Goal: Contribute content

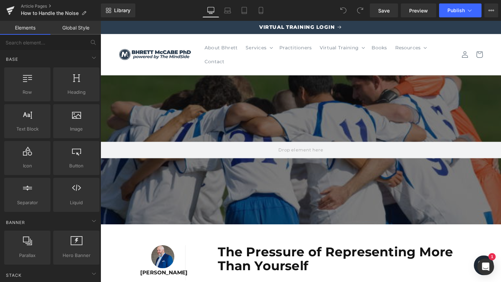
click at [257, 253] on div "Rendering Content" at bounding box center [250, 255] width 43 height 8
click at [101, 21] on div at bounding box center [101, 21] width 0 height 0
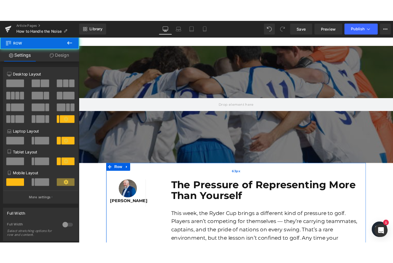
scroll to position [62, 0]
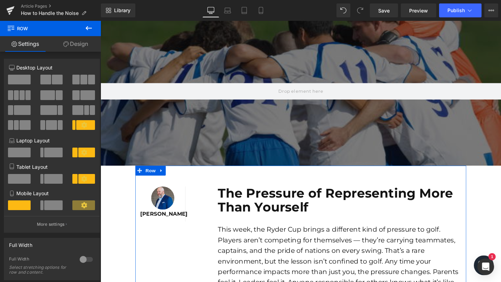
click at [337, 210] on div "The Pressure of Representing More Than Yourself Text Block" at bounding box center [352, 209] width 256 height 29
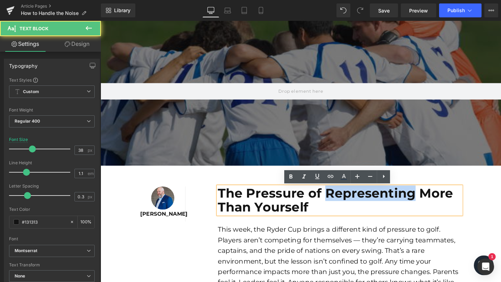
click at [337, 210] on b "The Pressure of Representing More Than Yourself" at bounding box center [347, 209] width 247 height 31
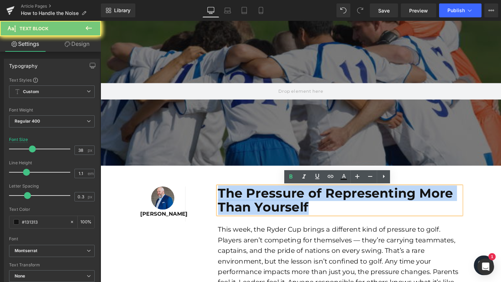
click at [337, 210] on b "The Pressure of Representing More Than Yourself" at bounding box center [347, 209] width 247 height 31
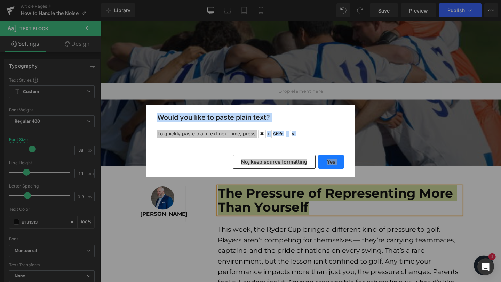
click at [328, 161] on button "Yes" at bounding box center [330, 162] width 25 height 14
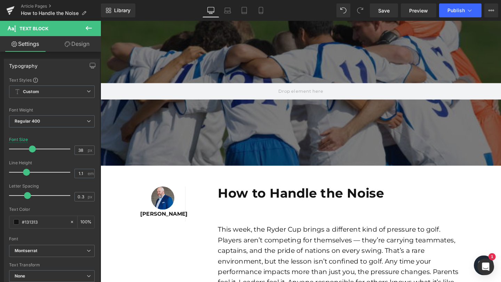
click at [314, 211] on p at bounding box center [352, 217] width 256 height 15
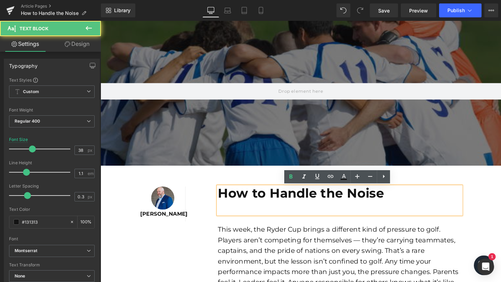
click at [314, 211] on p at bounding box center [352, 217] width 256 height 15
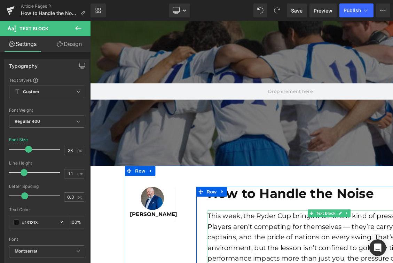
click at [257, 257] on font "This week, the Ryder Cup brings a different kind of pressure to golf. Players a…" at bounding box center [340, 259] width 253 height 75
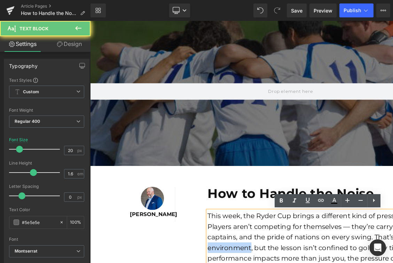
click at [257, 257] on font "This week, the Ryder Cup brings a different kind of pressure to golf. Players a…" at bounding box center [340, 259] width 253 height 75
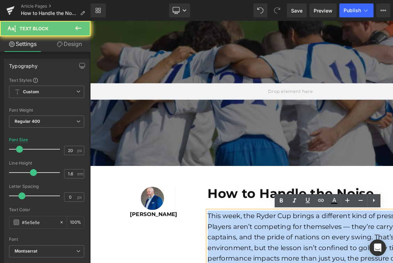
click at [257, 257] on font "This week, the Ryder Cup brings a different kind of pressure to golf. Players a…" at bounding box center [340, 259] width 253 height 75
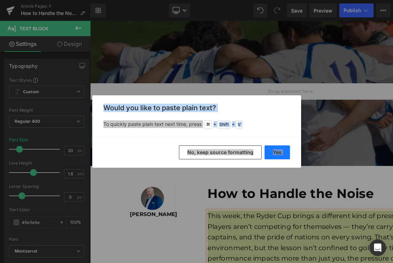
click at [277, 153] on button "Yes" at bounding box center [276, 152] width 25 height 14
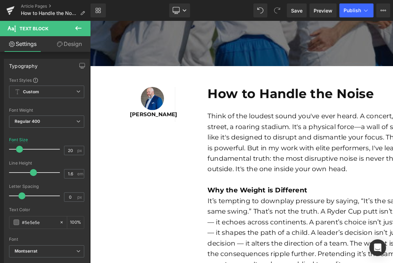
scroll to position [262, 0]
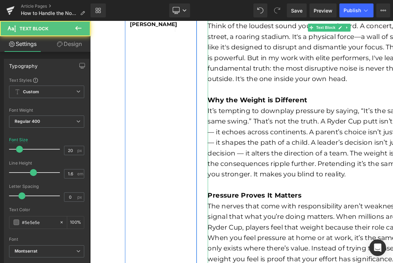
click at [261, 102] on b "Why the Weight is Different" at bounding box center [266, 104] width 105 height 8
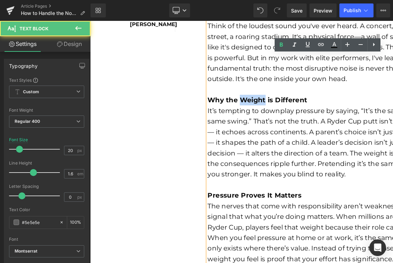
click at [261, 102] on b "Why the Weight is Different" at bounding box center [266, 104] width 105 height 8
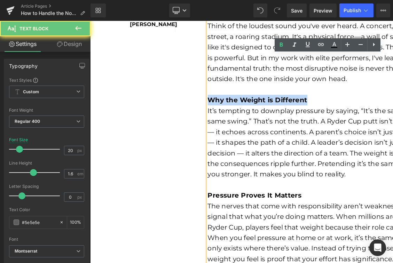
click at [261, 102] on b "Why the Weight is Different" at bounding box center [266, 104] width 105 height 8
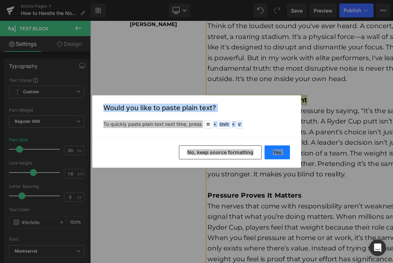
click at [276, 153] on button "Yes" at bounding box center [276, 152] width 25 height 14
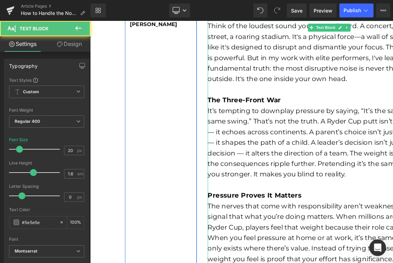
click at [285, 160] on font "It’s tempting to downplay pressure by saying, “It’s the same game, the same swi…" at bounding box center [341, 148] width 255 height 75
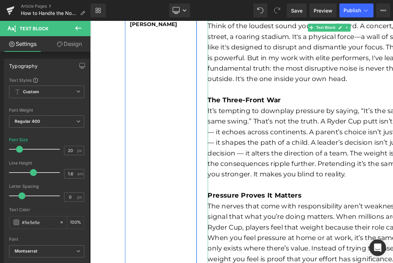
click at [301, 161] on font "It’s tempting to downplay pressure by saying, “It’s the same game, the same swi…" at bounding box center [341, 148] width 255 height 75
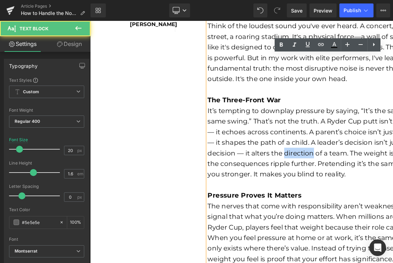
click at [301, 161] on font "It’s tempting to downplay pressure by saying, “It’s the same game, the same swi…" at bounding box center [341, 148] width 255 height 75
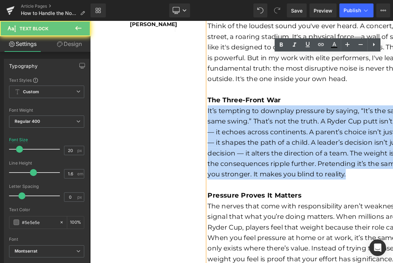
click at [301, 161] on font "It’s tempting to downplay pressure by saying, “It’s the same game, the same swi…" at bounding box center [341, 148] width 255 height 75
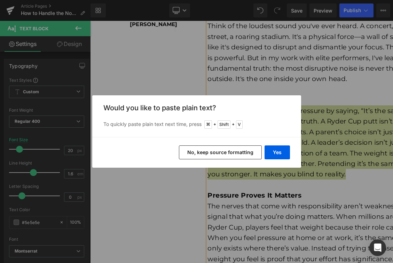
click at [262, 122] on p "To quickly paste plain text next time, press + Shift + V" at bounding box center [196, 124] width 186 height 8
click at [282, 154] on button "Yes" at bounding box center [276, 152] width 25 height 14
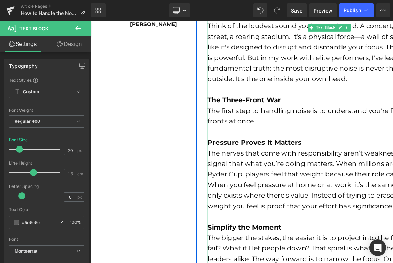
click at [251, 141] on div at bounding box center [342, 137] width 256 height 11
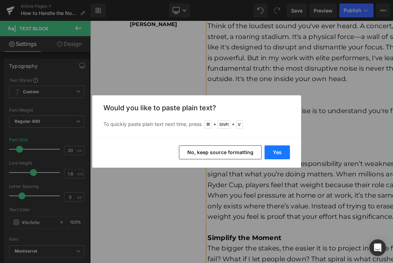
click at [273, 153] on button "Yes" at bounding box center [276, 152] width 25 height 14
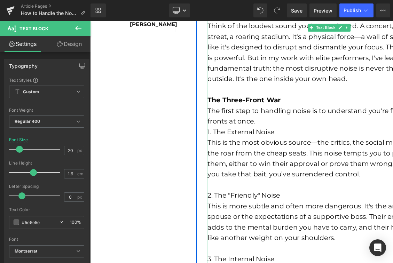
click at [282, 127] on div "The first step to handling noise is to understand you're fighting on three fron…" at bounding box center [342, 121] width 256 height 22
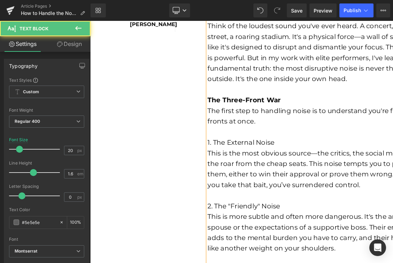
click at [270, 151] on font "1. The External Noise" at bounding box center [249, 148] width 70 height 8
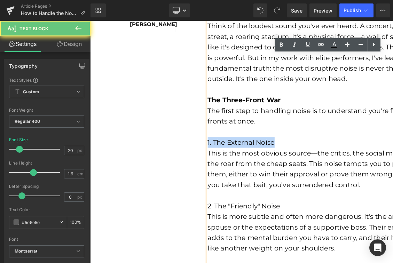
click at [270, 151] on font "1. The External Noise" at bounding box center [249, 148] width 70 height 8
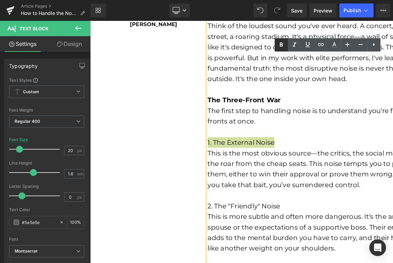
click at [281, 44] on icon at bounding box center [281, 45] width 8 height 8
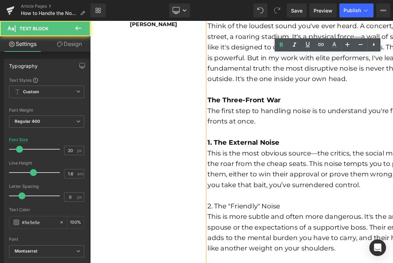
click at [249, 215] on font "2. The "Friendly" Noise" at bounding box center [252, 215] width 76 height 8
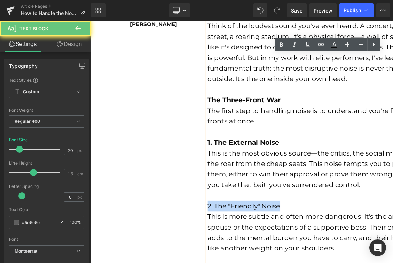
click at [249, 215] on font "2. The "Friendly" Noise" at bounding box center [252, 215] width 76 height 8
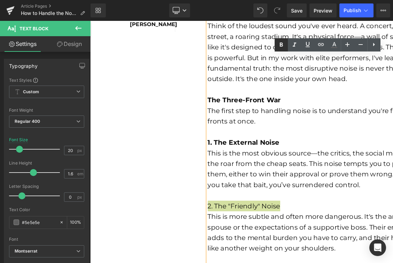
click at [280, 50] on link at bounding box center [280, 44] width 13 height 13
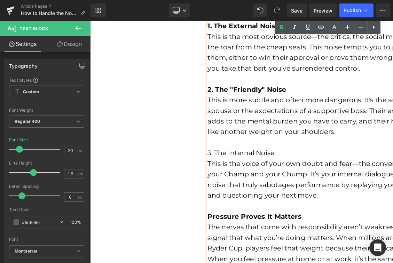
scroll to position [395, 0]
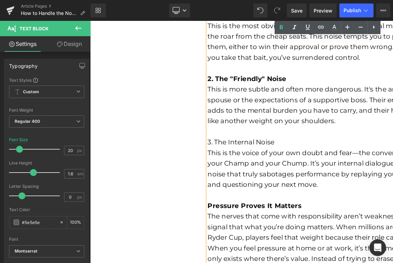
click at [266, 152] on font "3. The Internal Noise" at bounding box center [249, 148] width 70 height 8
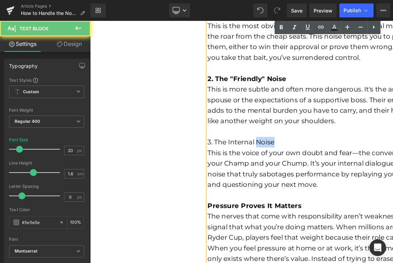
click at [266, 152] on font "3. The Internal Noise" at bounding box center [249, 148] width 70 height 8
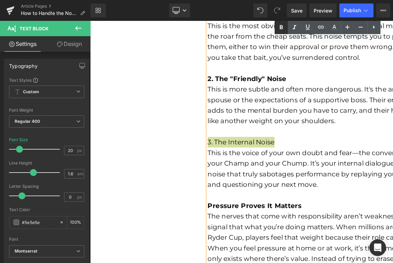
click at [281, 27] on icon at bounding box center [281, 27] width 3 height 4
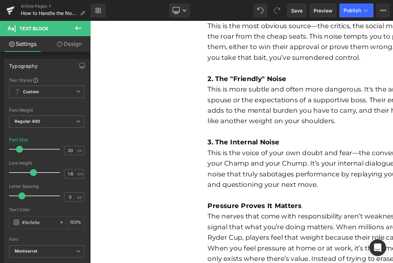
click at [281, 214] on strong "Pressure Proves It Matters" at bounding box center [263, 215] width 99 height 8
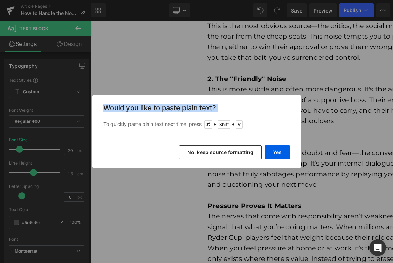
click at [294, 197] on div "Back to Library Insert Would you like to paste plain text? To quickly paste pla…" at bounding box center [196, 131] width 393 height 263
click at [282, 147] on button "Yes" at bounding box center [276, 152] width 25 height 14
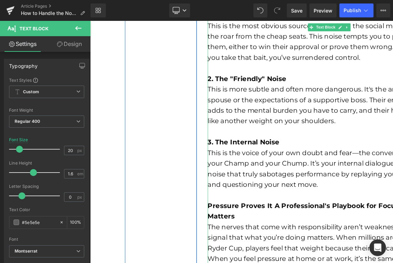
click at [283, 215] on strong "Pressure Proves It A Professional's Playbook for Focus" at bounding box center [314, 215] width 201 height 8
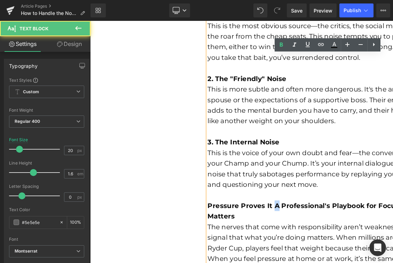
click at [283, 215] on strong "Pressure Proves It A Professional's Playbook for Focus" at bounding box center [314, 215] width 201 height 8
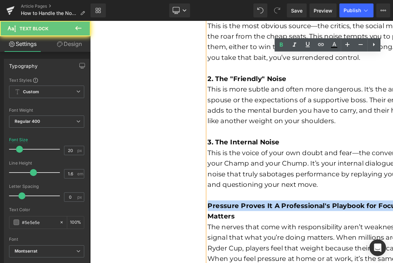
click at [283, 215] on strong "Pressure Proves It A Professional's Playbook for Focus" at bounding box center [314, 215] width 201 height 8
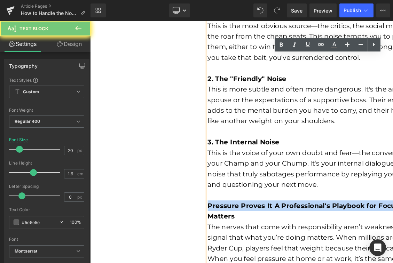
click at [283, 215] on strong "Pressure Proves It A Professional's Playbook for Focus" at bounding box center [314, 215] width 201 height 8
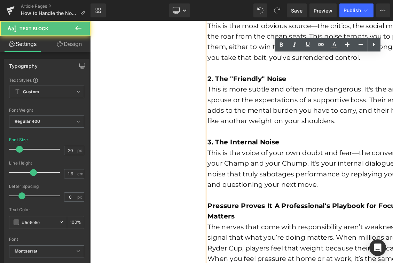
click at [273, 226] on div "Matters" at bounding box center [342, 226] width 256 height 11
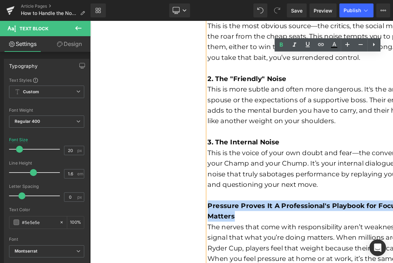
drag, startPoint x: 272, startPoint y: 226, endPoint x: 210, endPoint y: 214, distance: 63.2
click at [210, 214] on div "How to Handle the Noise Text Block Think of the loudest sound you've ever heard…" at bounding box center [335, 177] width 267 height 630
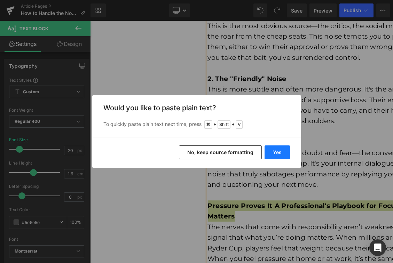
click at [278, 152] on button "Yes" at bounding box center [276, 152] width 25 height 14
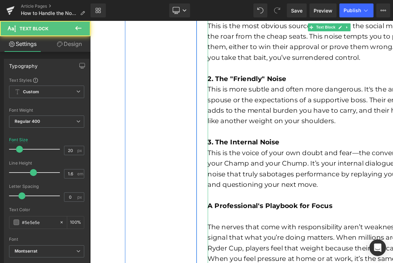
click at [256, 230] on div at bounding box center [342, 226] width 256 height 11
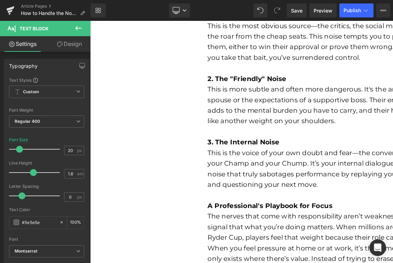
click at [266, 232] on div "The nerves that come with responsibility aren’t weakness. They’re a signal that…" at bounding box center [342, 254] width 256 height 67
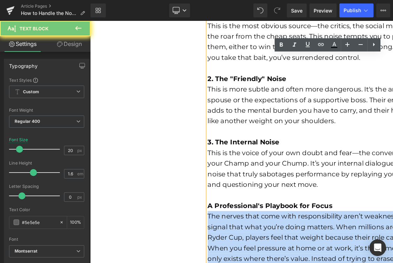
click at [266, 232] on div "The nerves that come with responsibility aren’t weakness. They’re a signal that…" at bounding box center [342, 254] width 256 height 67
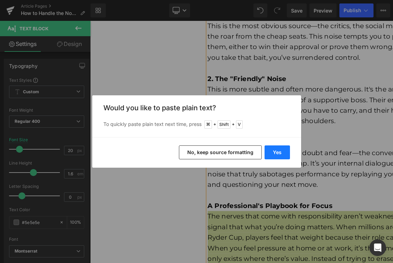
click at [281, 147] on button "Yes" at bounding box center [276, 152] width 25 height 14
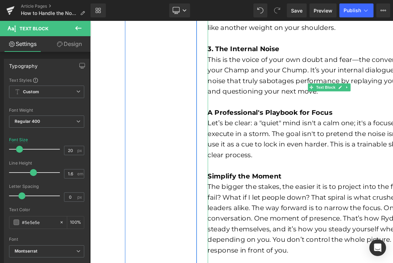
scroll to position [556, 0]
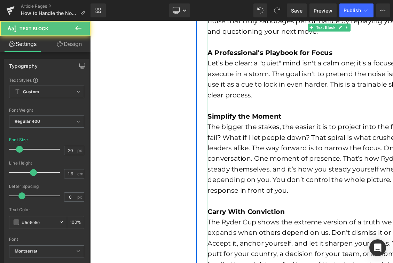
click at [278, 111] on div at bounding box center [342, 109] width 256 height 11
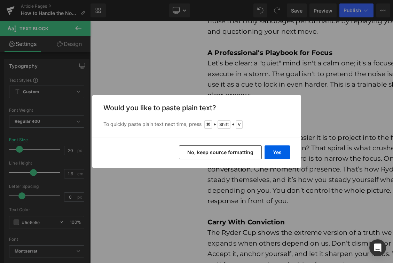
click at [275, 161] on div "Yes No, keep source formatting" at bounding box center [196, 152] width 209 height 31
click at [276, 152] on button "Yes" at bounding box center [276, 152] width 25 height 14
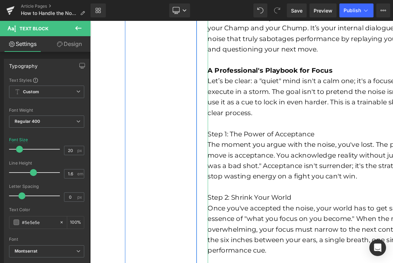
scroll to position [570, 0]
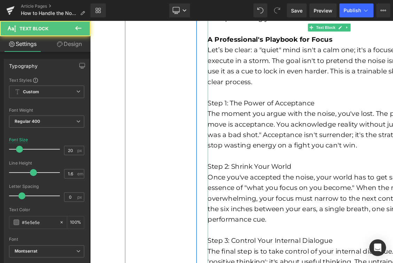
click at [262, 104] on font "Step 1: The Power of Acceptance" at bounding box center [270, 107] width 112 height 8
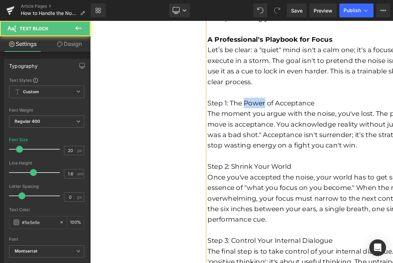
click at [262, 104] on font "Step 1: The Power of Acceptance" at bounding box center [270, 107] width 112 height 8
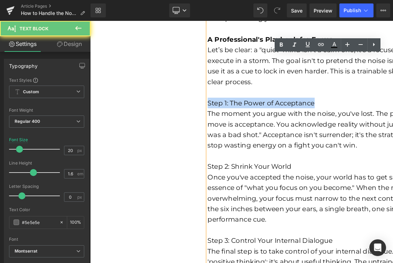
click at [262, 104] on font "Step 1: The Power of Acceptance" at bounding box center [270, 107] width 112 height 8
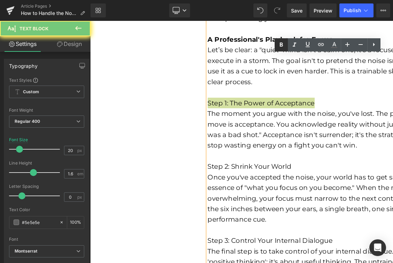
click at [278, 45] on icon at bounding box center [281, 45] width 8 height 8
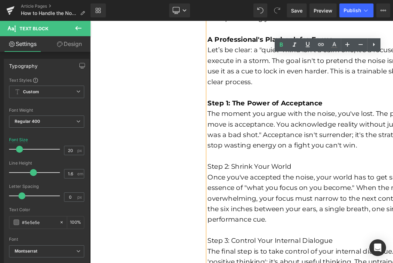
click at [257, 176] on font "Step 2: Shrink Your World" at bounding box center [258, 174] width 88 height 8
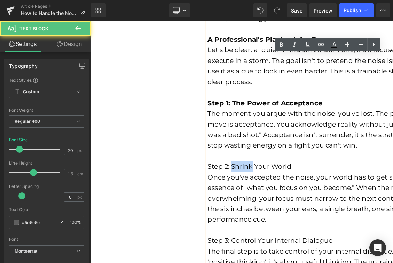
click at [257, 176] on font "Step 2: Shrink Your World" at bounding box center [258, 174] width 88 height 8
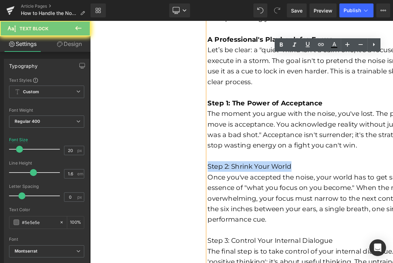
click at [257, 176] on font "Step 2: Shrink Your World" at bounding box center [258, 174] width 88 height 8
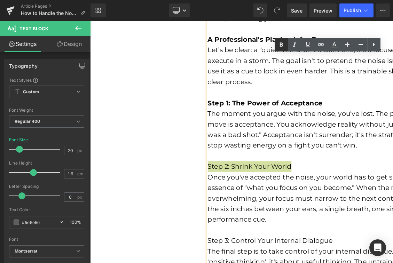
click at [281, 47] on icon at bounding box center [281, 45] width 8 height 8
click at [266, 251] on font "Step 3: Control Your Internal Dialogue" at bounding box center [279, 252] width 131 height 8
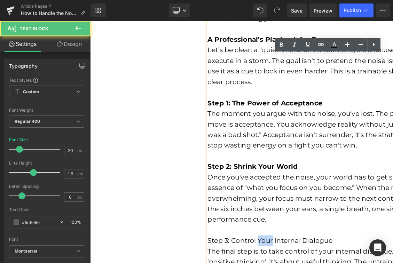
click at [266, 251] on font "Step 3: Control Your Internal Dialogue" at bounding box center [279, 252] width 131 height 8
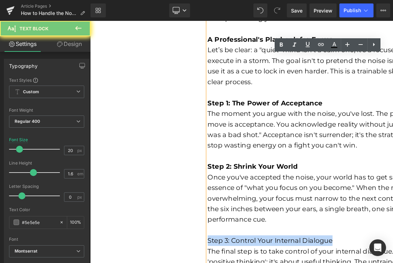
click at [266, 251] on font "Step 3: Control Your Internal Dialogue" at bounding box center [279, 252] width 131 height 8
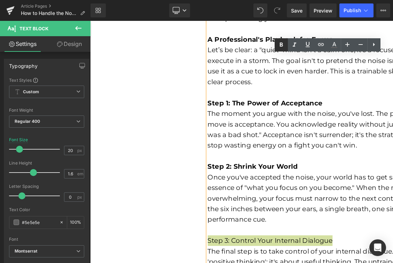
click at [279, 45] on icon at bounding box center [281, 45] width 8 height 8
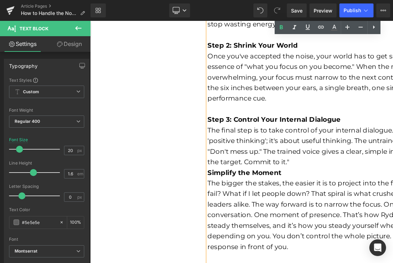
scroll to position [722, 0]
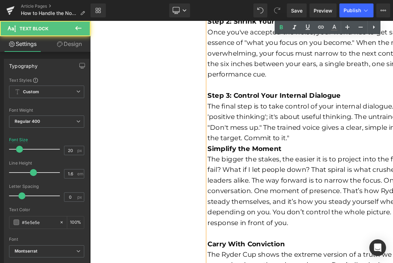
click at [307, 146] on div "The final step is to take control of your internal dialogue. This isn't about '…" at bounding box center [342, 127] width 256 height 45
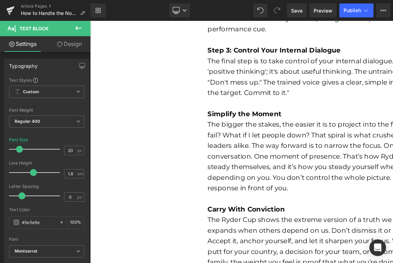
scroll to position [816, 0]
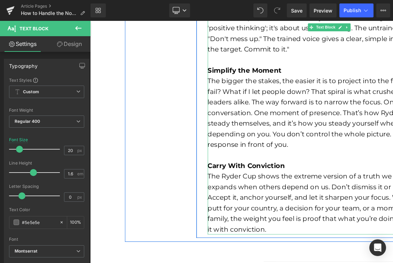
click at [244, 76] on strong "Simplify the Moment" at bounding box center [253, 73] width 78 height 8
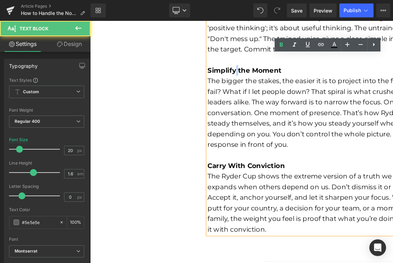
click at [244, 76] on strong "Simplify the Moment" at bounding box center [253, 73] width 78 height 8
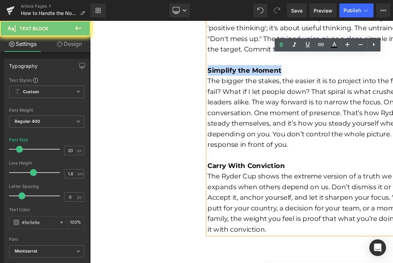
click at [244, 76] on strong "Simplify the Moment" at bounding box center [253, 73] width 78 height 8
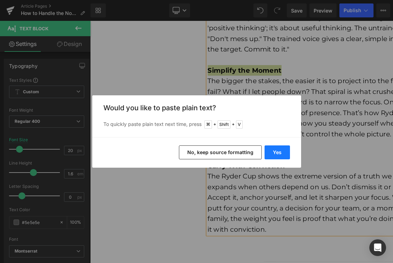
click at [278, 153] on button "Yes" at bounding box center [276, 152] width 25 height 14
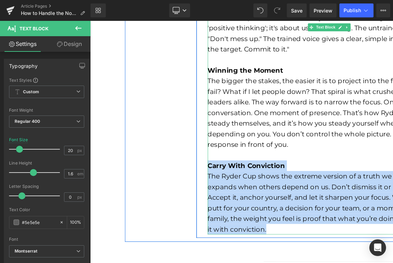
drag, startPoint x: 286, startPoint y: 239, endPoint x: 215, endPoint y: 169, distance: 99.1
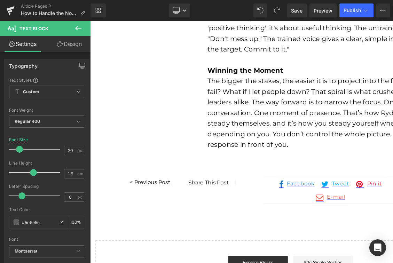
click at [321, 112] on div "The bigger the stakes, the easier it is to project into the future—What if I fa…" at bounding box center [342, 118] width 256 height 78
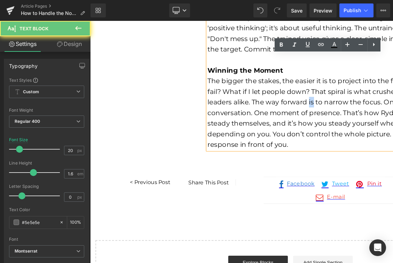
click at [321, 112] on div "The bigger the stakes, the easier it is to project into the future—What if I fa…" at bounding box center [342, 118] width 256 height 78
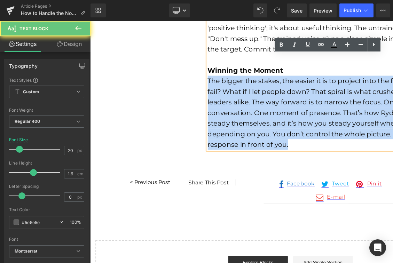
click at [321, 112] on div "The bigger the stakes, the easier it is to project into the future—What if I fa…" at bounding box center [342, 118] width 256 height 78
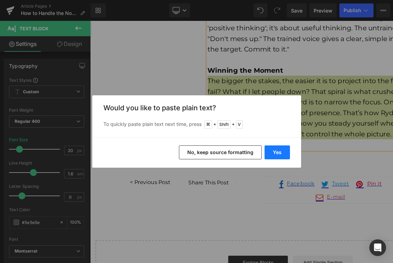
click at [280, 152] on button "Yes" at bounding box center [276, 152] width 25 height 14
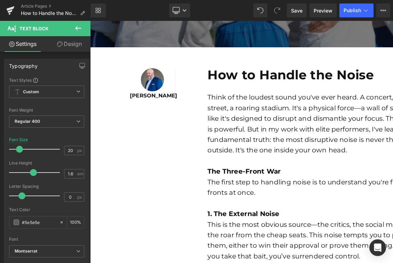
scroll to position [0, 0]
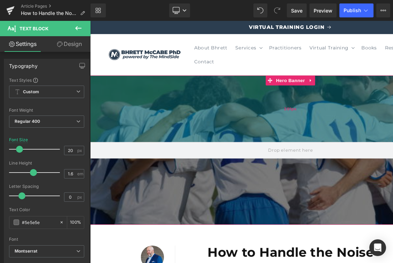
click at [195, 110] on div "201px" at bounding box center [300, 113] width 421 height 70
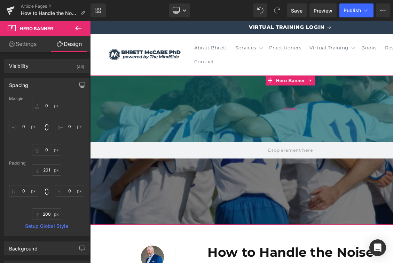
type input "201px"
click at [163, 136] on div "201px" at bounding box center [300, 113] width 421 height 70
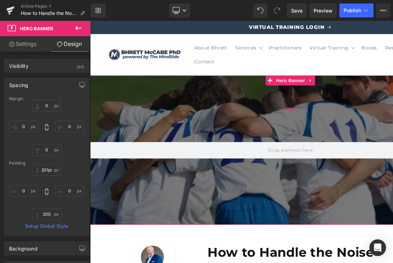
click at [164, 136] on div "201px" at bounding box center [300, 113] width 421 height 70
click at [21, 46] on link "Settings" at bounding box center [22, 44] width 45 height 16
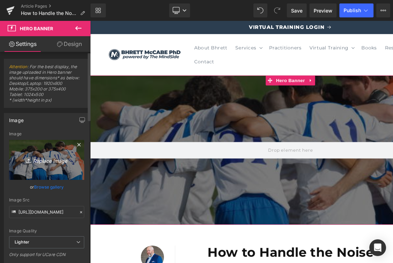
click at [50, 164] on link "Replace Image" at bounding box center [46, 160] width 75 height 40
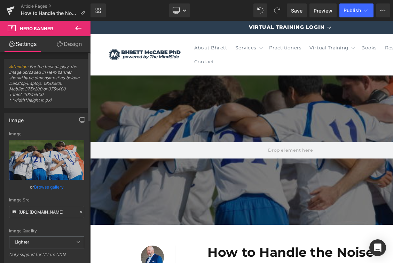
type input "C:\fakepath\Shopify Web Images (19).png"
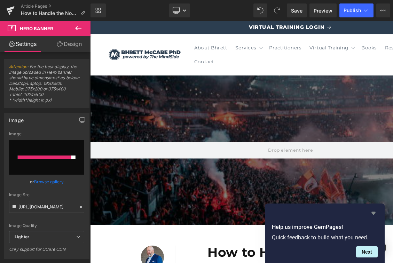
type input "[URL][DOMAIN_NAME]"
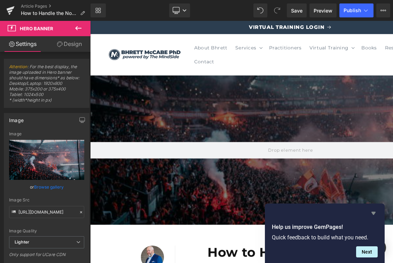
click at [374, 213] on icon "Hide survey" at bounding box center [373, 213] width 4 height 3
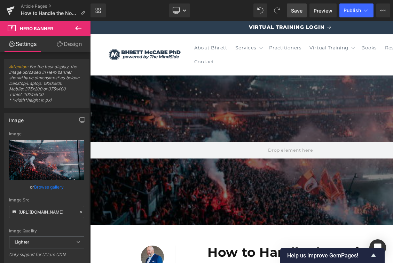
click at [295, 10] on span "Save" at bounding box center [296, 10] width 11 height 7
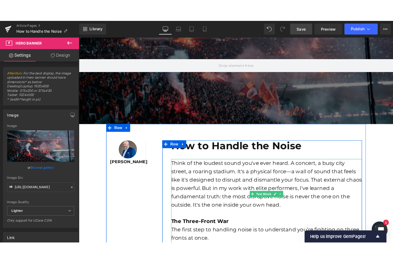
scroll to position [30, 0]
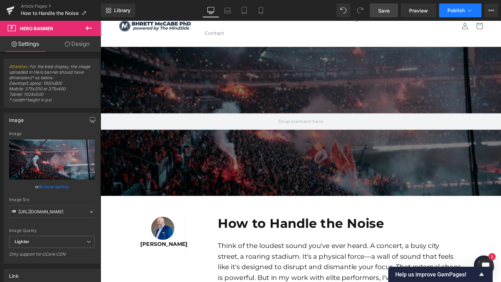
click at [448, 10] on span "Publish" at bounding box center [455, 11] width 17 height 6
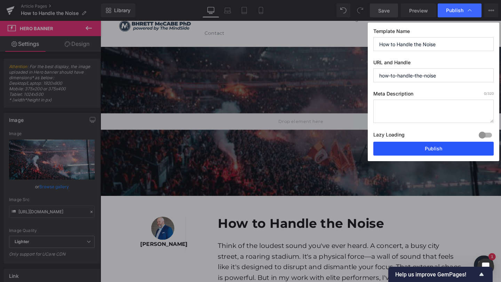
click at [421, 150] on button "Publish" at bounding box center [433, 149] width 120 height 14
